Goal: Task Accomplishment & Management: Manage account settings

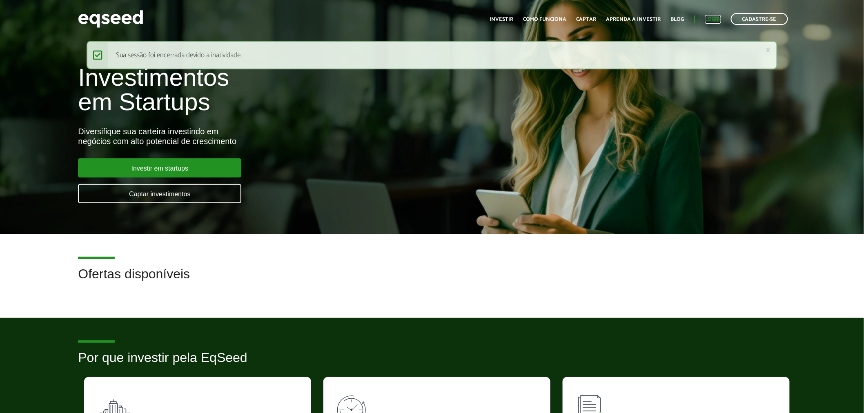
click at [709, 19] on link "Login" at bounding box center [713, 19] width 16 height 5
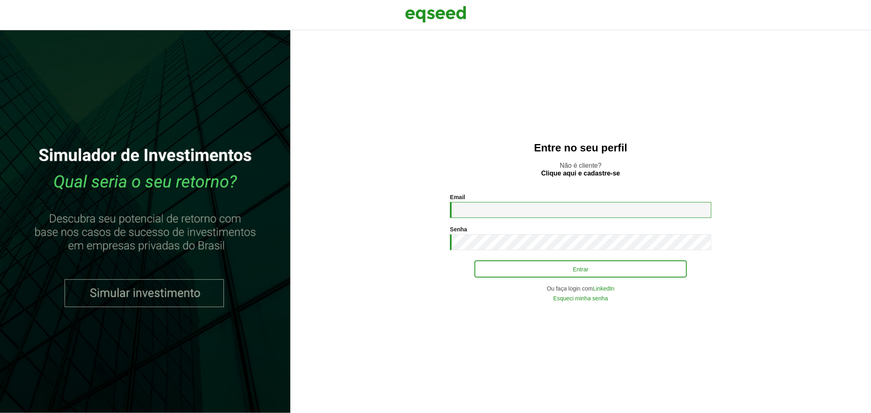
type input "**********"
click at [573, 266] on button "Entrar" at bounding box center [581, 269] width 212 height 16
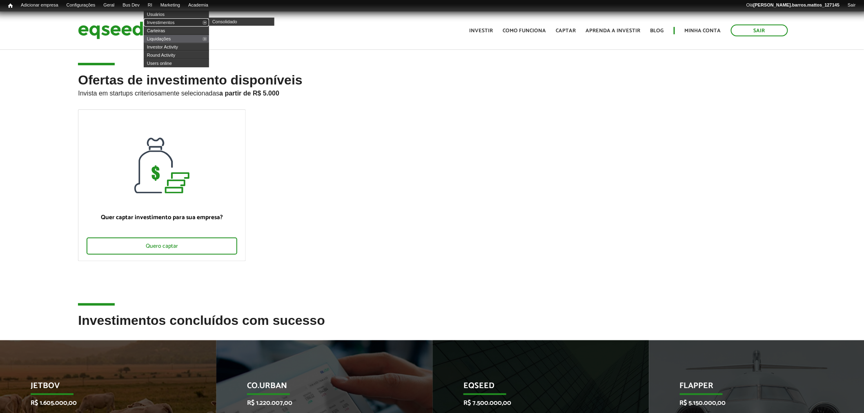
click at [163, 19] on link "Investimentos" at bounding box center [176, 22] width 65 height 8
